Goal: Entertainment & Leisure: Consume media (video, audio)

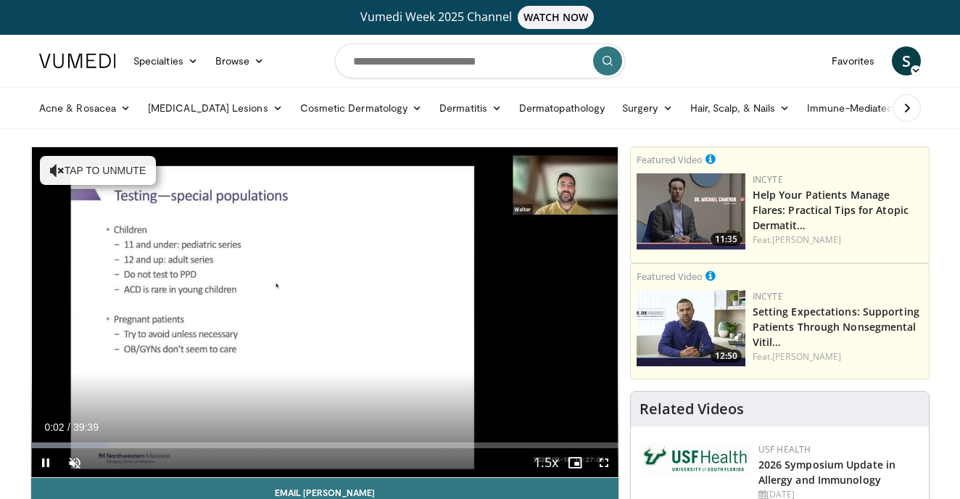
click at [45, 458] on span "Video Player" at bounding box center [45, 462] width 29 height 29
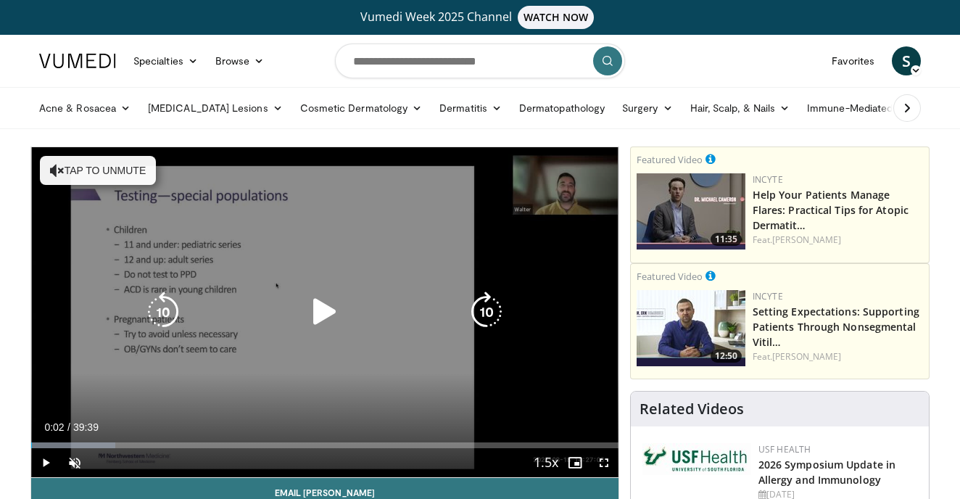
click at [113, 172] on button "Tap to unmute" at bounding box center [98, 170] width 116 height 29
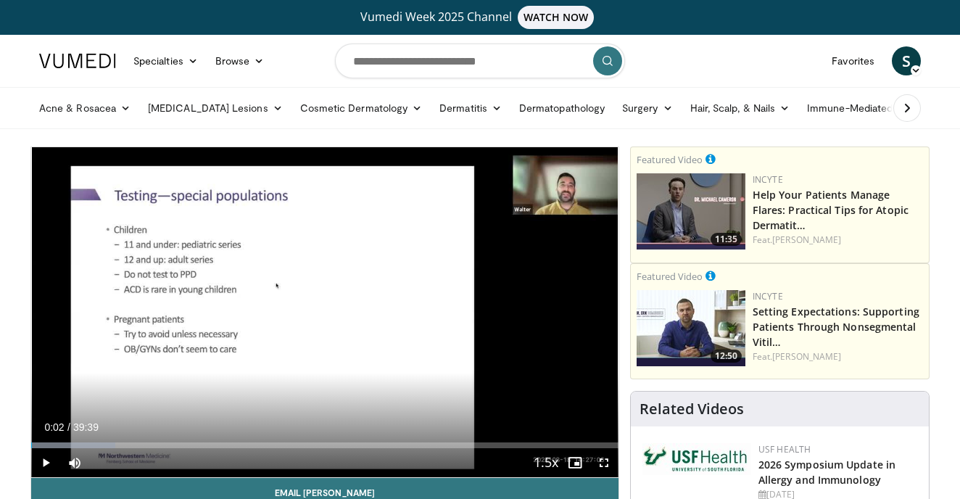
click at [45, 462] on span "Video Player" at bounding box center [45, 462] width 29 height 29
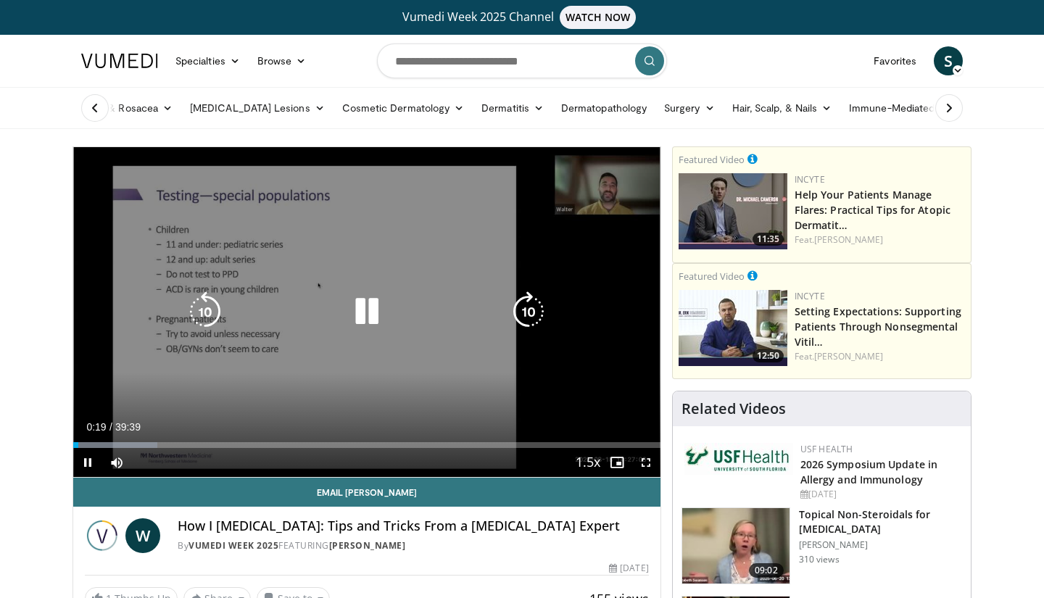
click at [114, 445] on video-js "**********" at bounding box center [366, 312] width 587 height 331
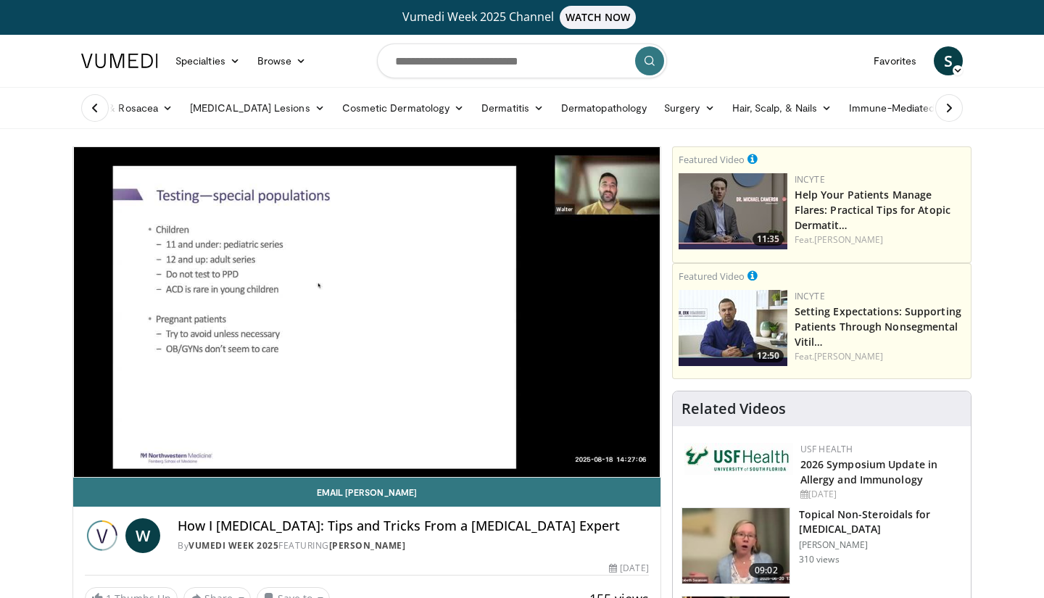
click at [117, 442] on div "10 seconds Tap to unmute" at bounding box center [366, 312] width 587 height 330
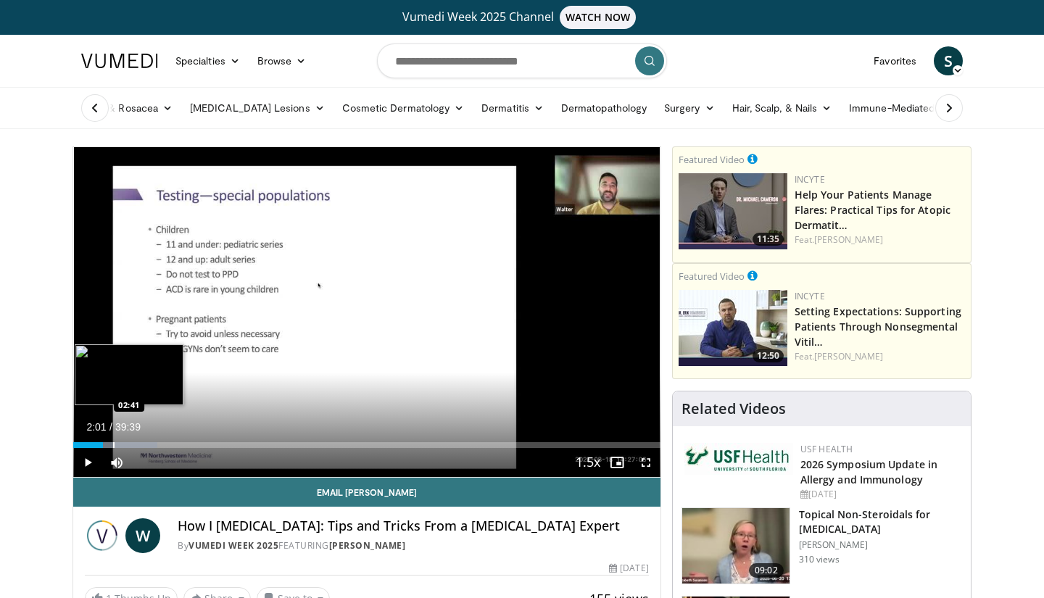
click at [115, 445] on div "Progress Bar" at bounding box center [113, 445] width 1 height 6
click at [86, 459] on span "Video Player" at bounding box center [87, 462] width 29 height 29
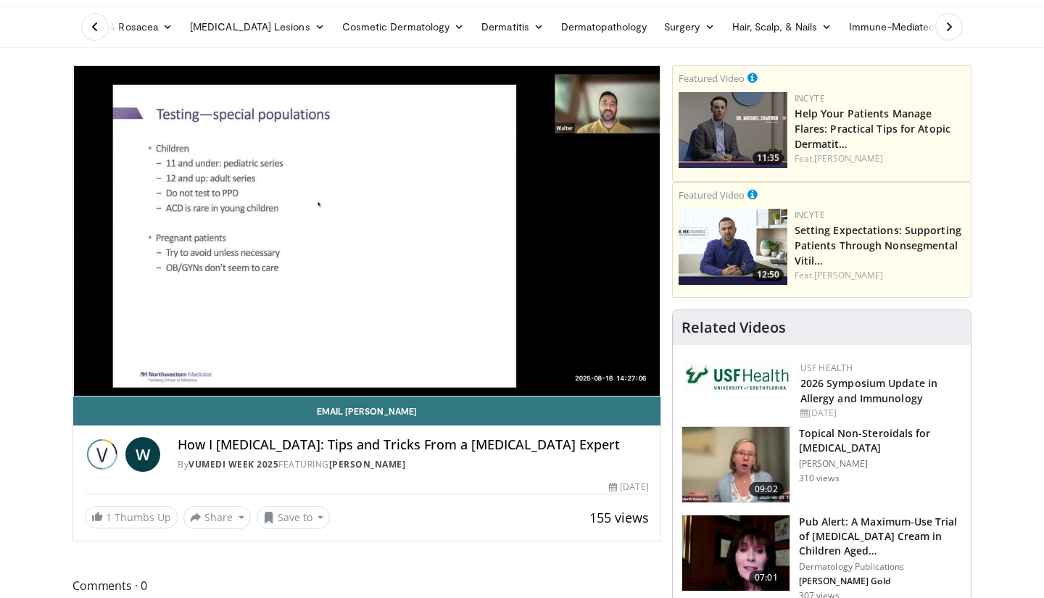
scroll to position [88, 0]
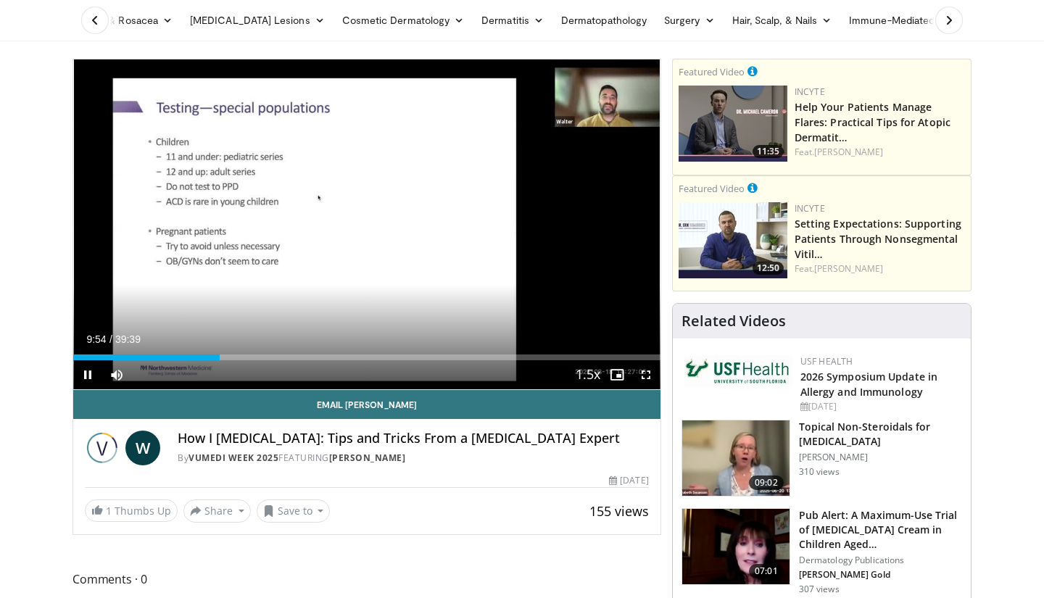
click at [87, 375] on span "Video Player" at bounding box center [87, 374] width 29 height 29
click at [88, 374] on span "Video Player" at bounding box center [87, 374] width 29 height 29
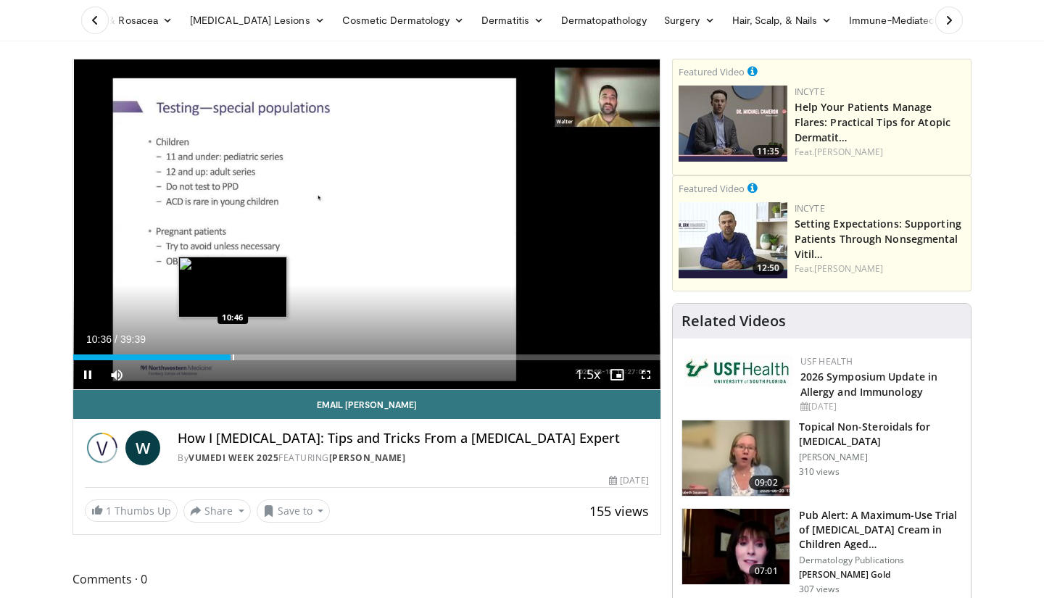
click at [234, 358] on div "Progress Bar" at bounding box center [233, 358] width 1 height 6
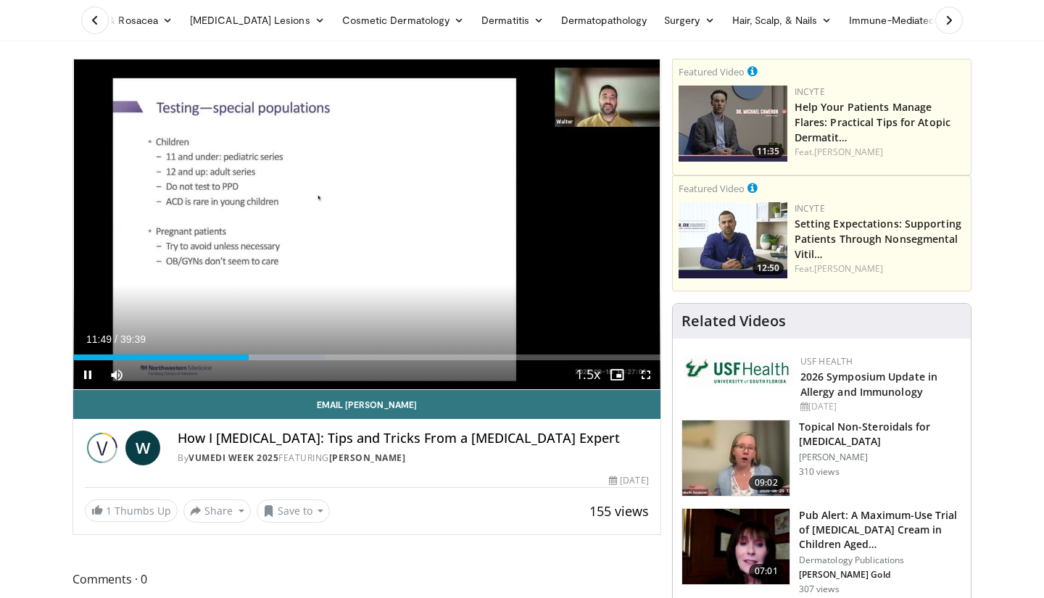
click at [648, 371] on span "Video Player" at bounding box center [646, 374] width 29 height 29
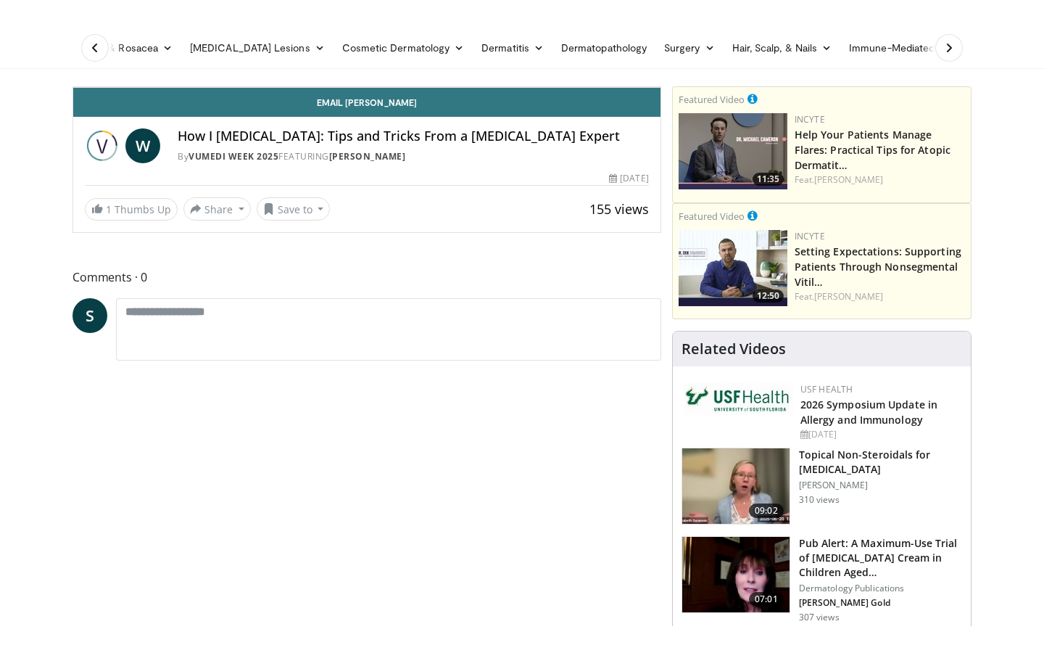
scroll to position [0, 0]
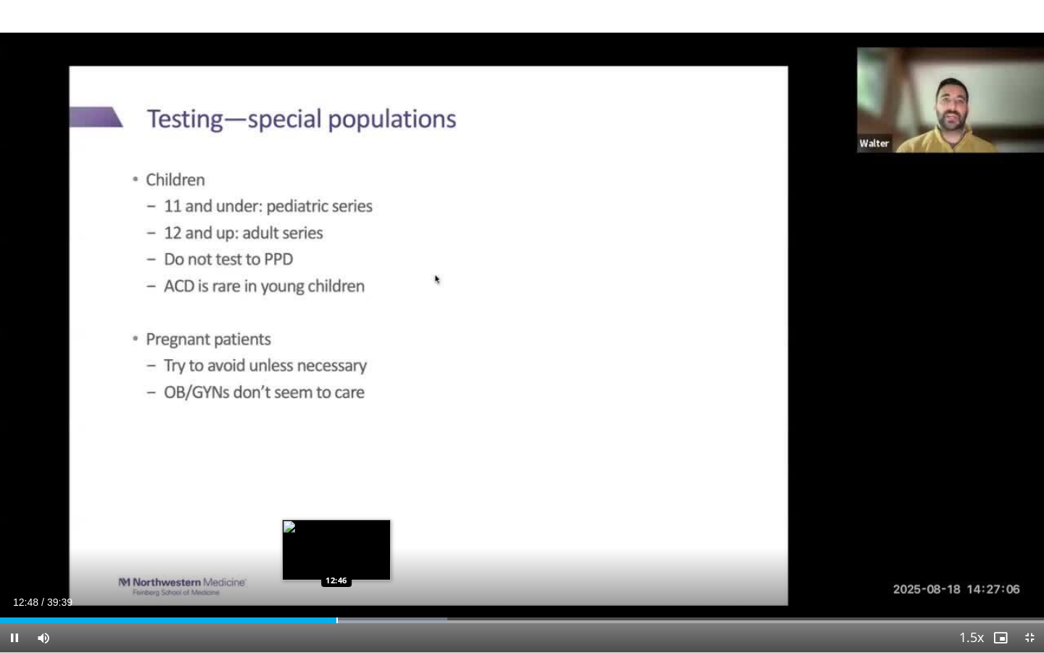
click at [336, 498] on div "Progress Bar" at bounding box center [336, 620] width 1 height 6
click at [337, 498] on div "Progress Bar" at bounding box center [337, 620] width 1 height 6
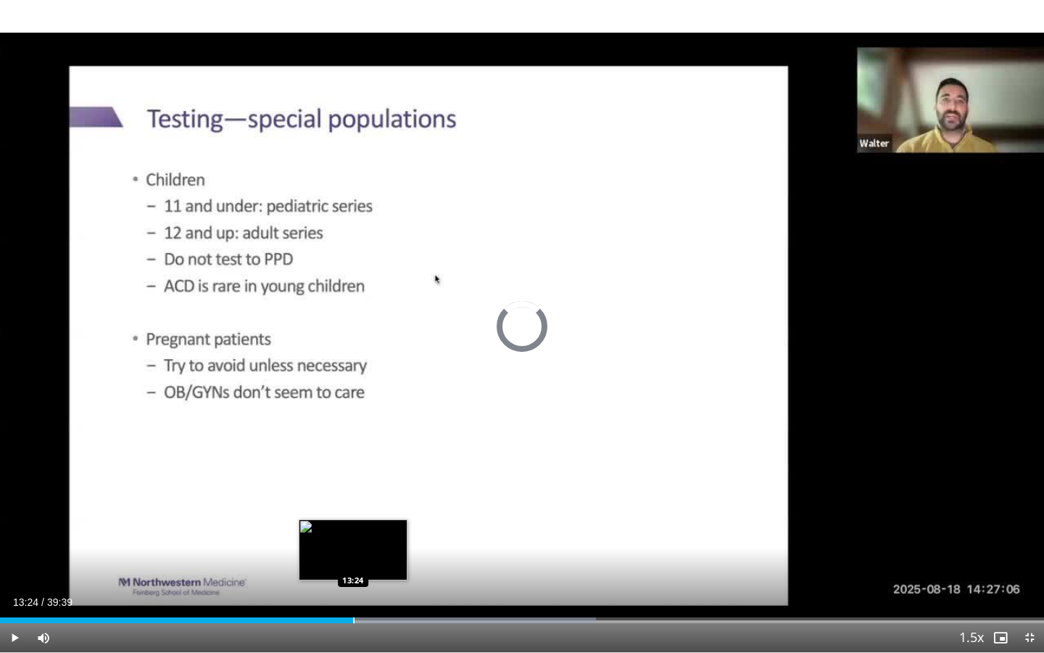
click at [353, 498] on div "Progress Bar" at bounding box center [353, 620] width 1 height 6
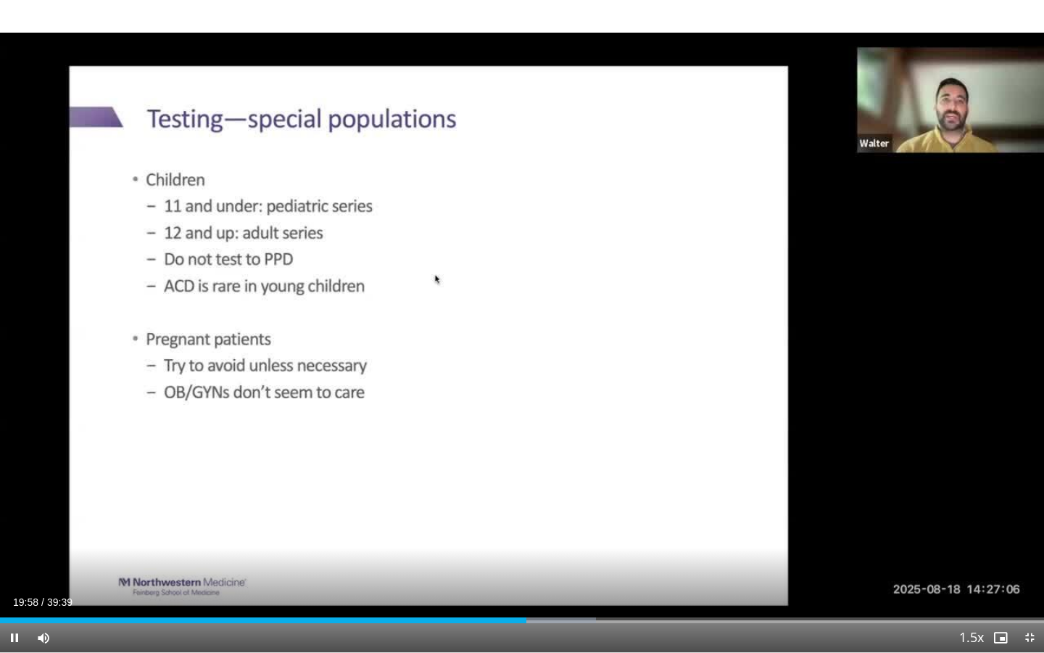
click at [15, 498] on span "Video Player" at bounding box center [14, 637] width 29 height 29
click at [10, 498] on span "Video Player" at bounding box center [14, 637] width 29 height 29
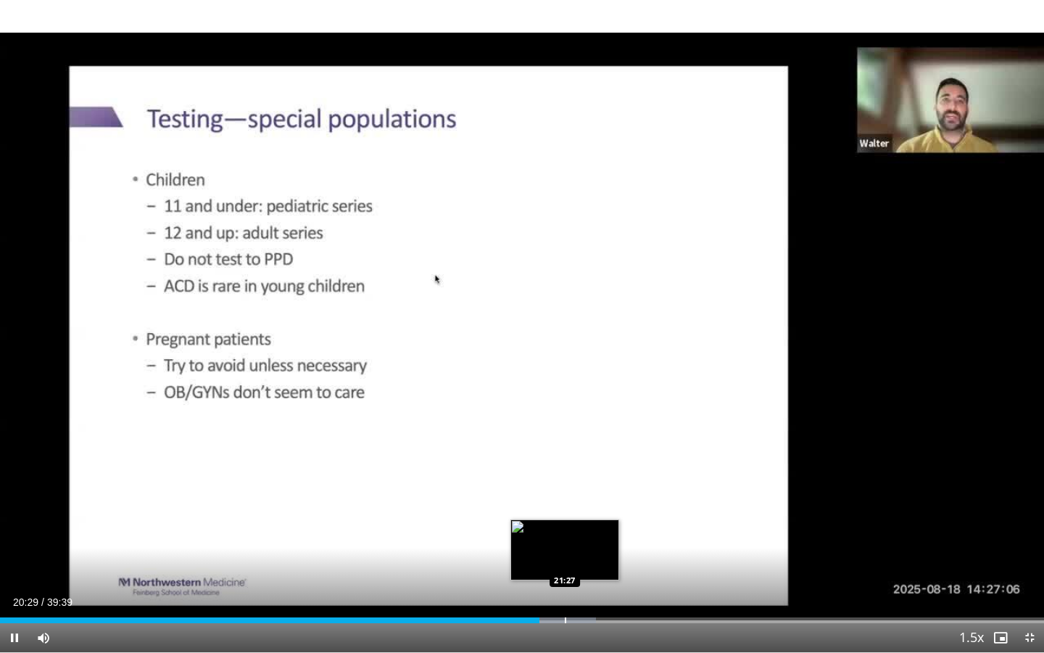
click at [565, 498] on div "Loaded : 57.09% 20:29 21:27" at bounding box center [522, 616] width 1044 height 14
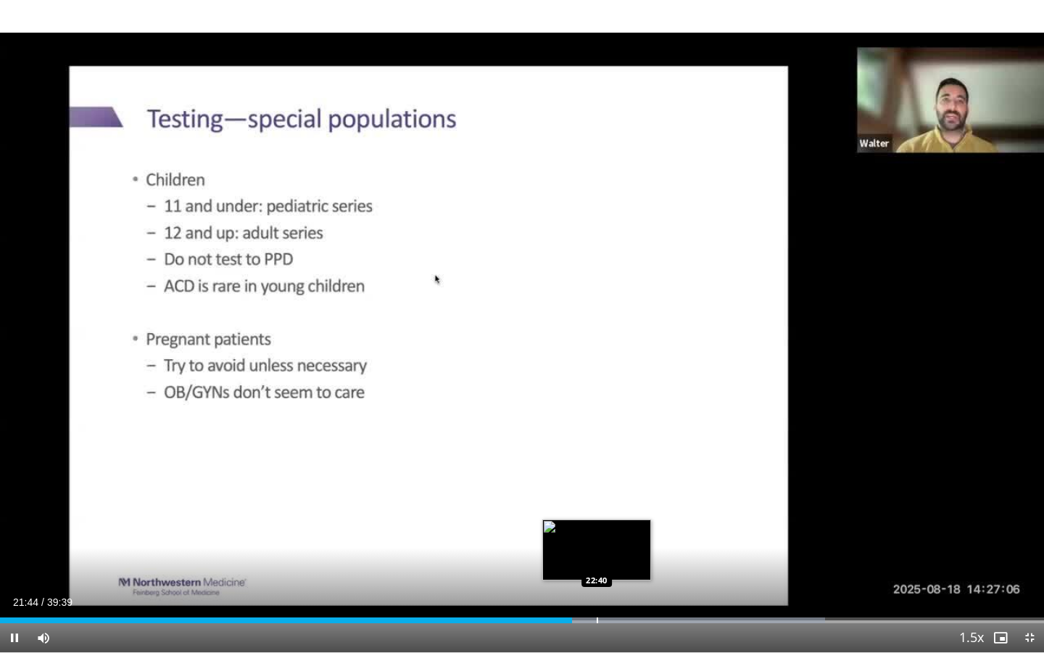
click at [597, 498] on div "Loaded : 79.00% 21:44 22:40" at bounding box center [522, 616] width 1044 height 14
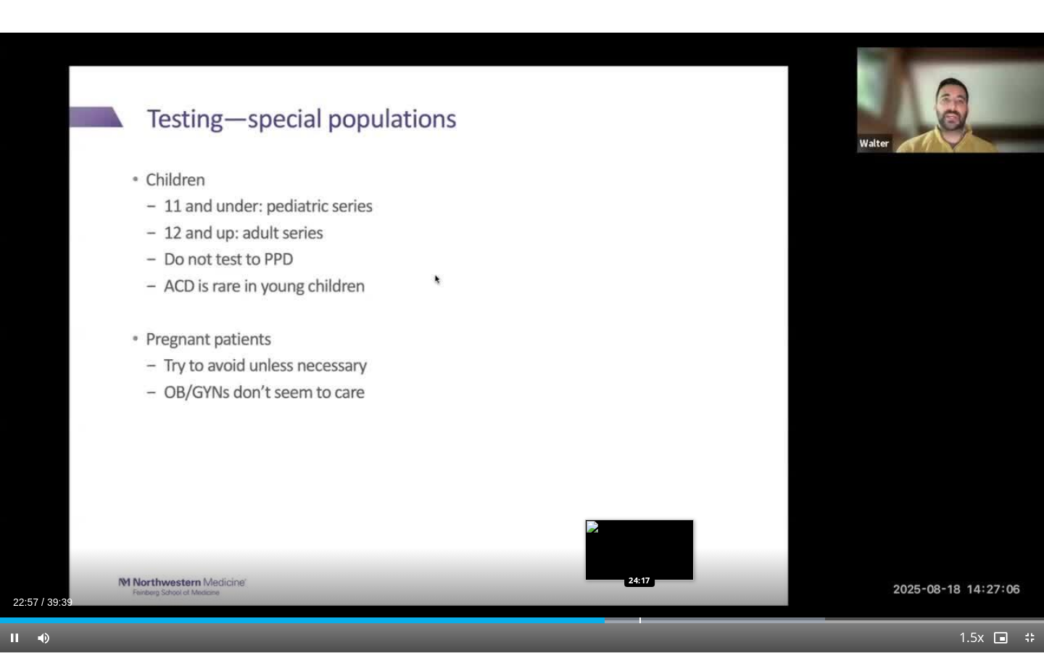
click at [640, 498] on div "Loaded : 79.00% 22:57 24:17" at bounding box center [522, 616] width 1044 height 14
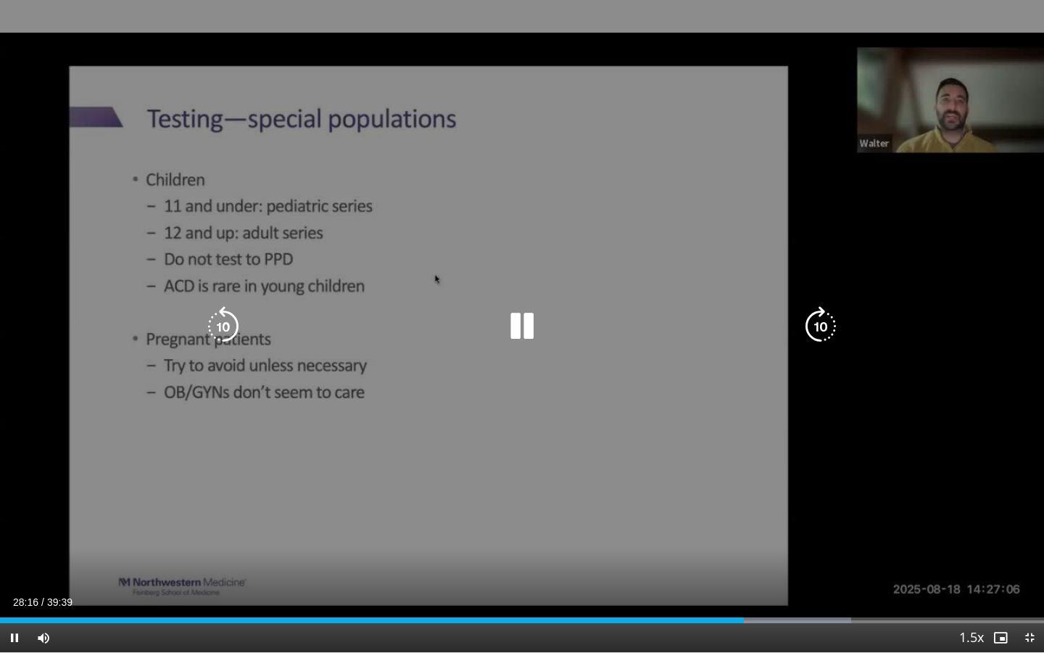
click at [344, 498] on div "10 seconds Tap to unmute" at bounding box center [522, 326] width 1044 height 652
click at [516, 326] on icon "Video Player" at bounding box center [522, 326] width 41 height 41
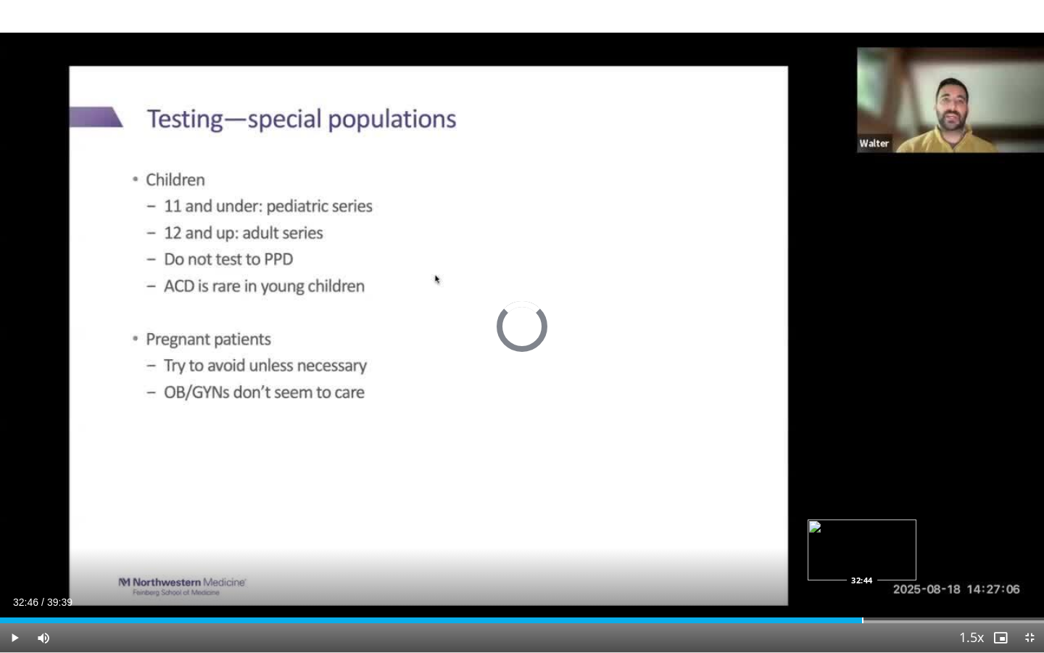
click at [863, 498] on div "Loaded : 81.52% 32:46 32:44" at bounding box center [522, 616] width 1044 height 14
click at [901, 498] on div "Loaded : 98.75% 32:49 34:14" at bounding box center [522, 616] width 1044 height 14
click at [930, 498] on div "Loaded : 100.00% 34:22 35:18" at bounding box center [522, 616] width 1044 height 14
click at [959, 498] on div "Loaded : 100.00% 35:32 36:29" at bounding box center [522, 616] width 1044 height 14
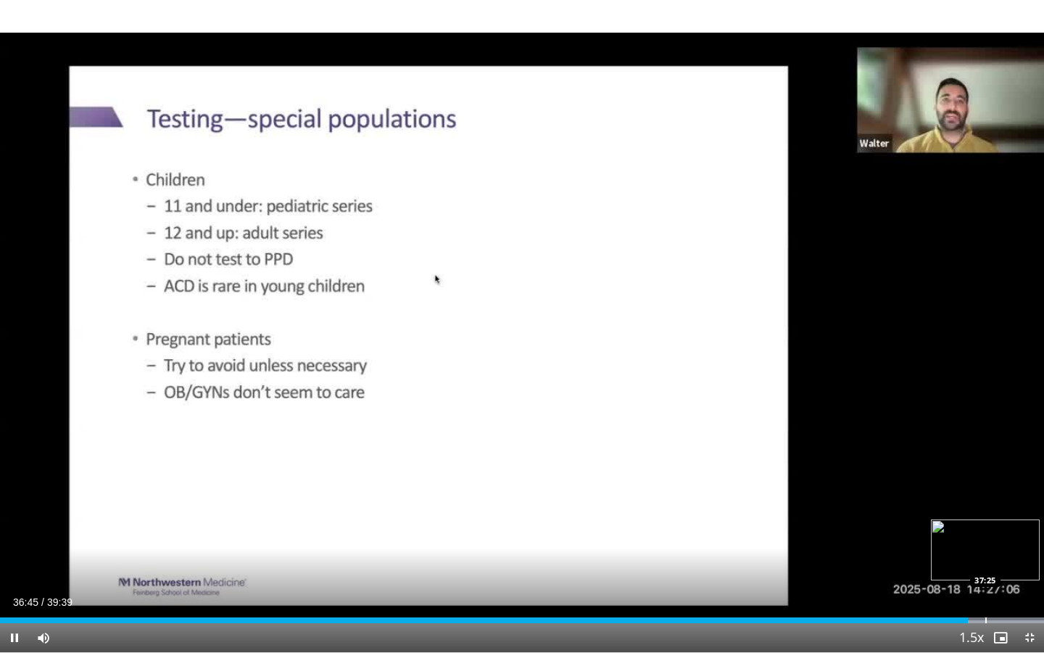
click at [959, 498] on div "Loaded : 100.00% 36:45 37:25" at bounding box center [522, 616] width 1044 height 14
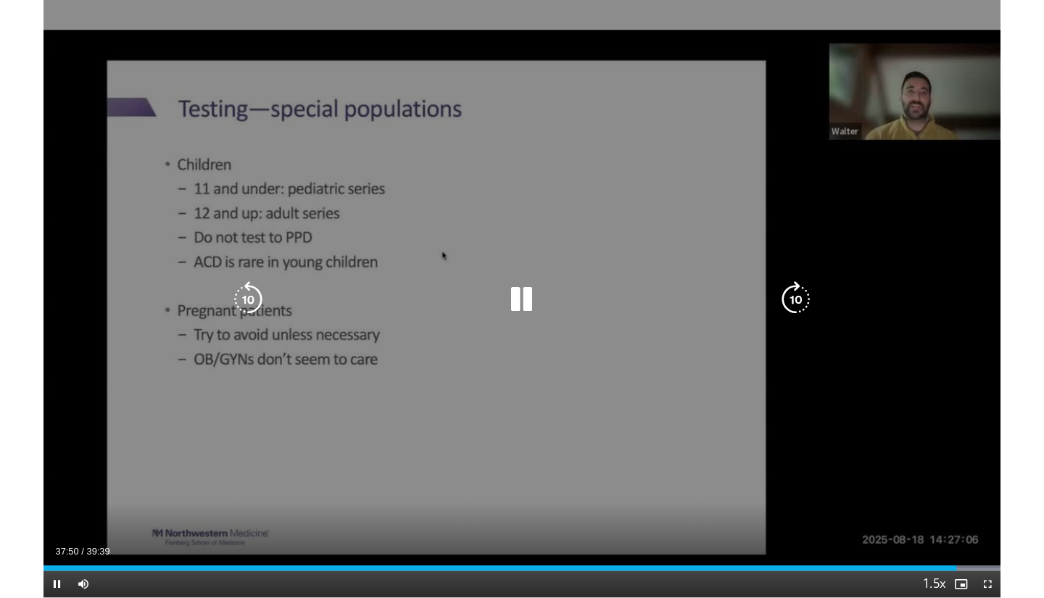
scroll to position [88, 0]
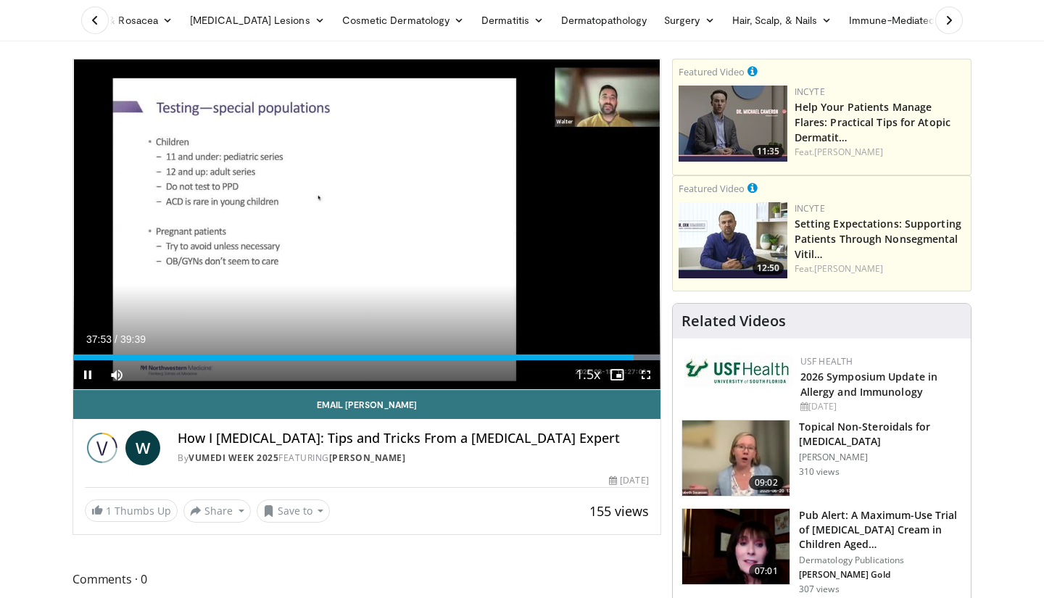
click at [88, 372] on span "Video Player" at bounding box center [87, 374] width 29 height 29
